Goal: Navigation & Orientation: Find specific page/section

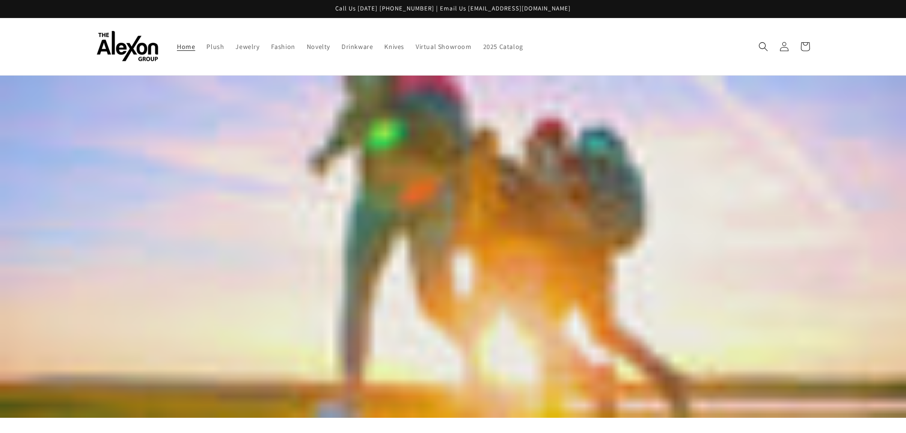
click at [143, 50] on img at bounding box center [128, 46] width 62 height 31
click at [787, 46] on icon at bounding box center [784, 46] width 10 height 10
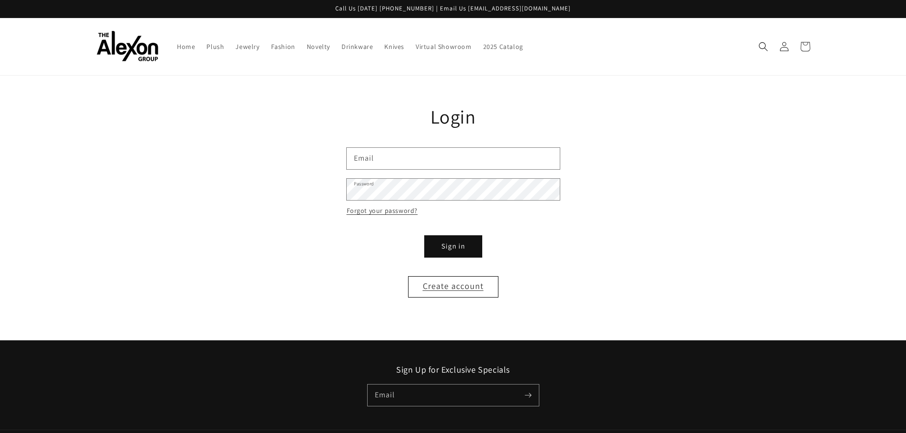
click at [808, 48] on icon at bounding box center [805, 46] width 22 height 22
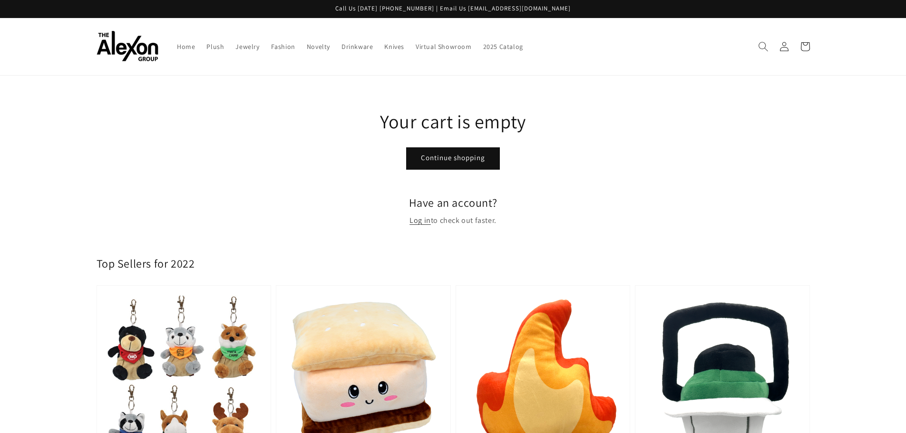
click at [762, 47] on icon "Search" at bounding box center [763, 46] width 10 height 10
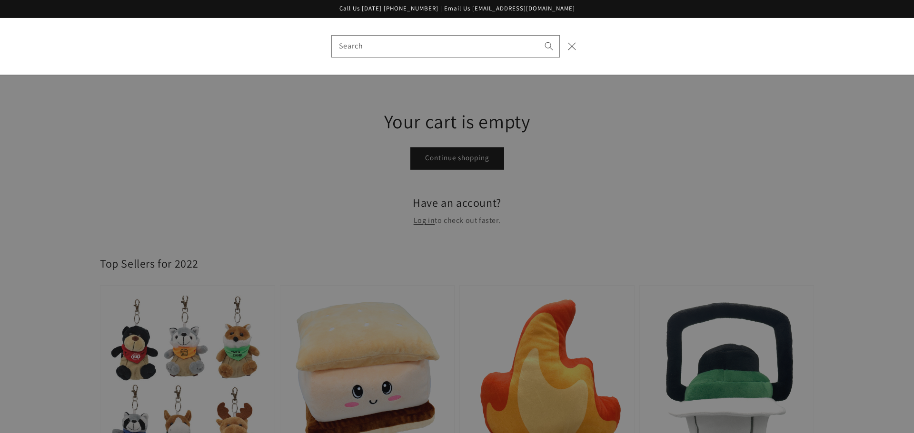
click at [597, 40] on div "Search" at bounding box center [457, 46] width 914 height 57
click at [0, 46] on div "Search" at bounding box center [0, 46] width 0 height 0
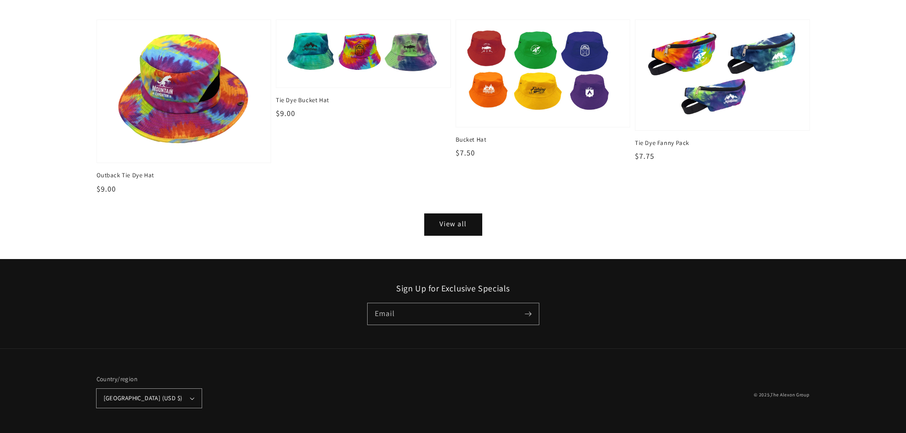
scroll to position [642, 0]
